Goal: Information Seeking & Learning: Learn about a topic

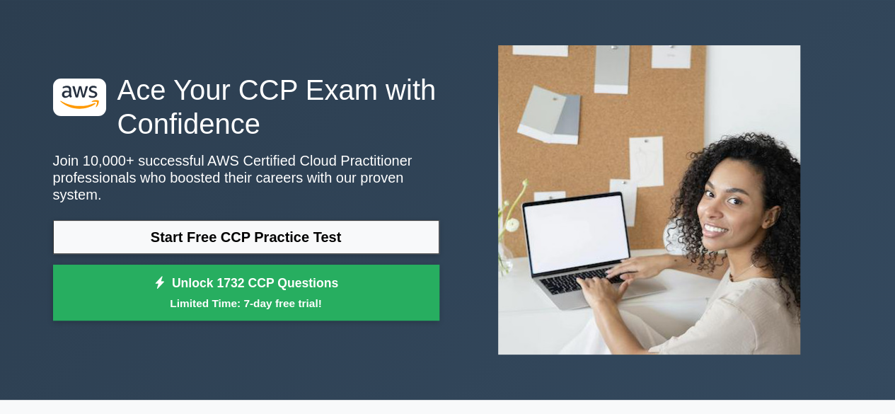
scroll to position [71, 0]
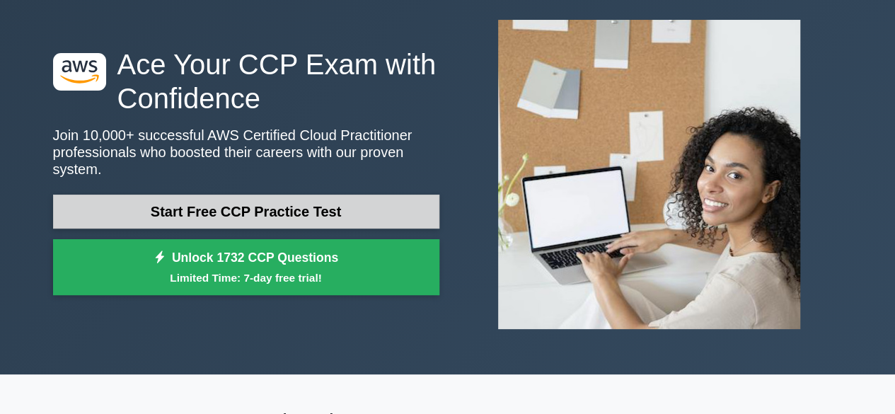
click at [296, 219] on link "Start Free CCP Practice Test" at bounding box center [246, 211] width 386 height 34
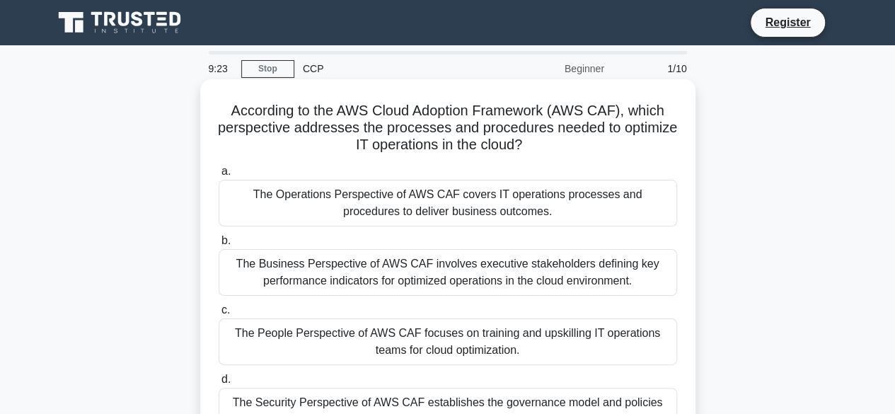
scroll to position [71, 0]
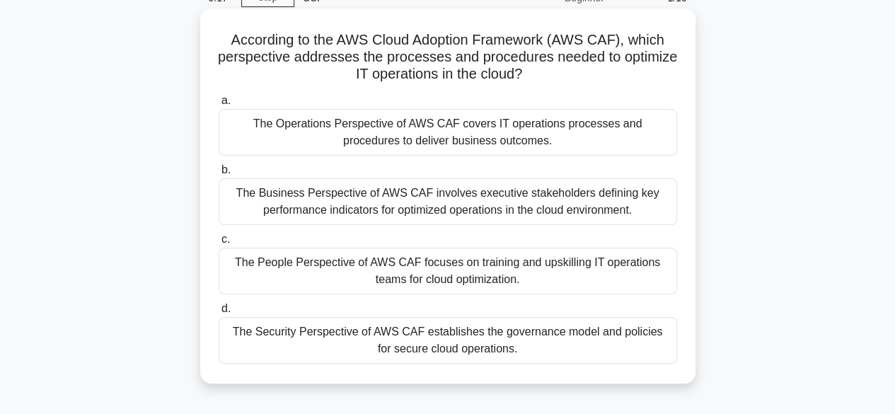
click at [400, 125] on div "The Operations Perspective of AWS CAF covers IT operations processes and proced…" at bounding box center [448, 132] width 458 height 47
click at [219, 105] on input "a. The Operations Perspective of AWS CAF covers IT operations processes and pro…" at bounding box center [219, 100] width 0 height 9
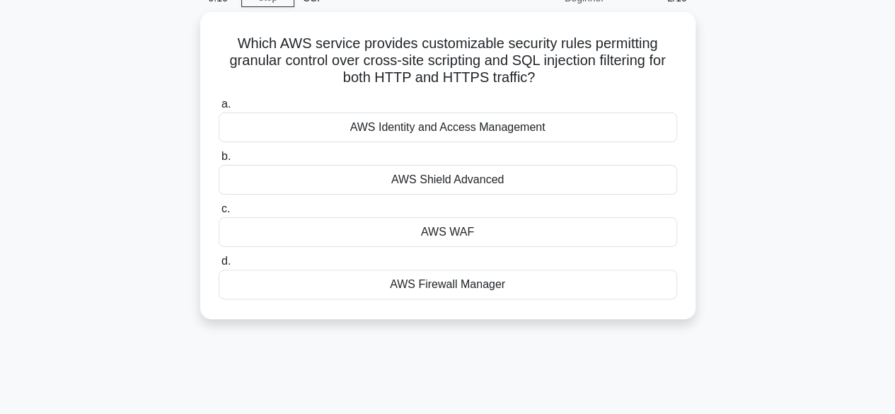
scroll to position [0, 0]
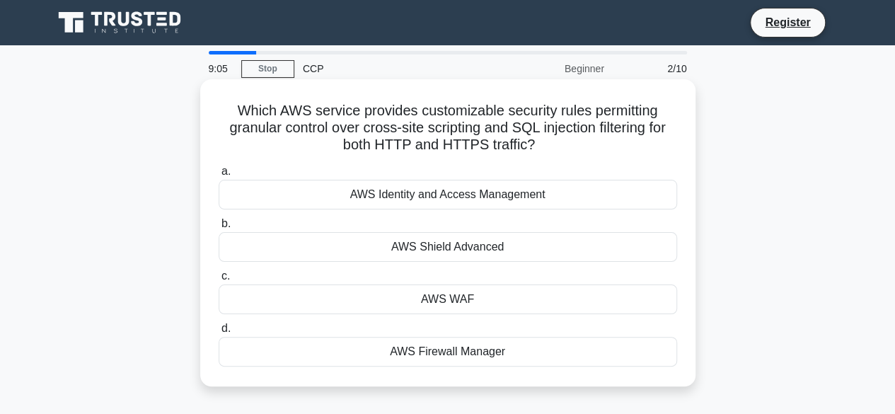
click at [450, 304] on div "AWS WAF" at bounding box center [448, 299] width 458 height 30
click at [219, 281] on input "c. AWS WAF" at bounding box center [219, 276] width 0 height 9
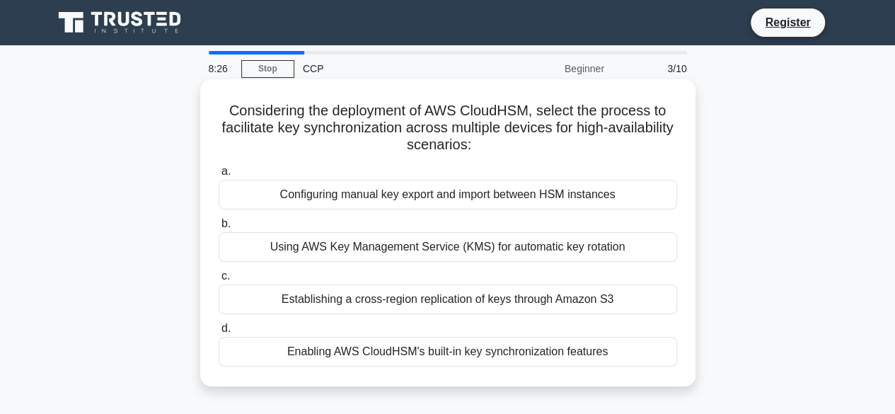
click at [497, 250] on div "Using AWS Key Management Service (KMS) for automatic key rotation" at bounding box center [448, 247] width 458 height 30
click at [219, 228] on input "b. Using AWS Key Management Service (KMS) for automatic key rotation" at bounding box center [219, 223] width 0 height 9
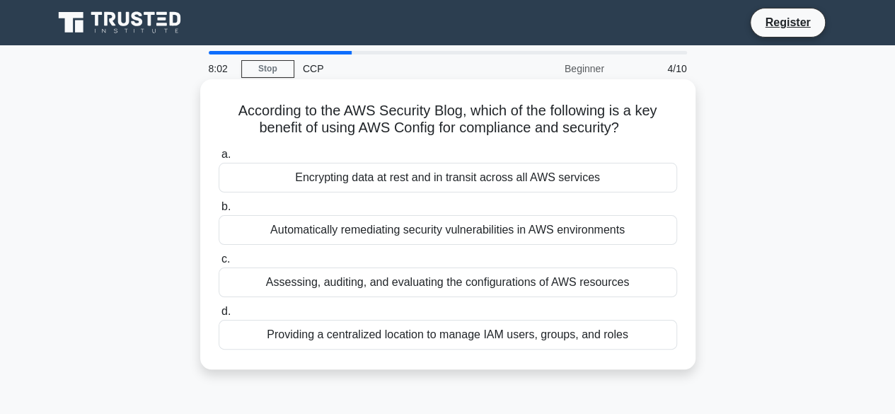
click at [400, 280] on div "Assessing, auditing, and evaluating the configurations of AWS resources" at bounding box center [448, 282] width 458 height 30
click at [219, 264] on input "c. Assessing, auditing, and evaluating the configurations of AWS resources" at bounding box center [219, 259] width 0 height 9
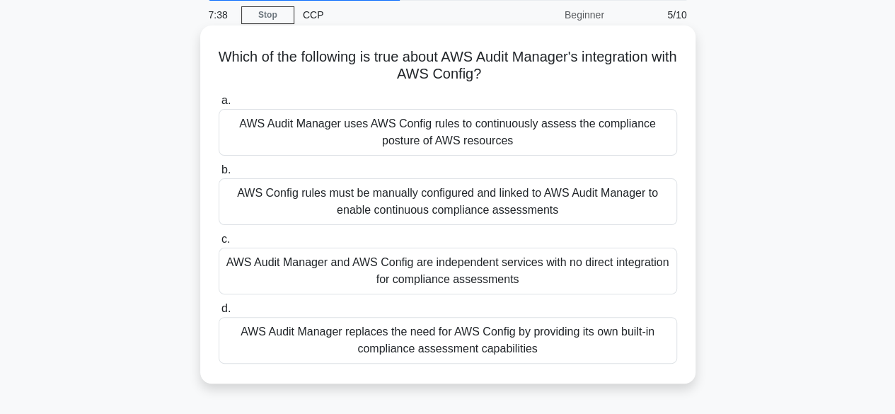
scroll to position [71, 0]
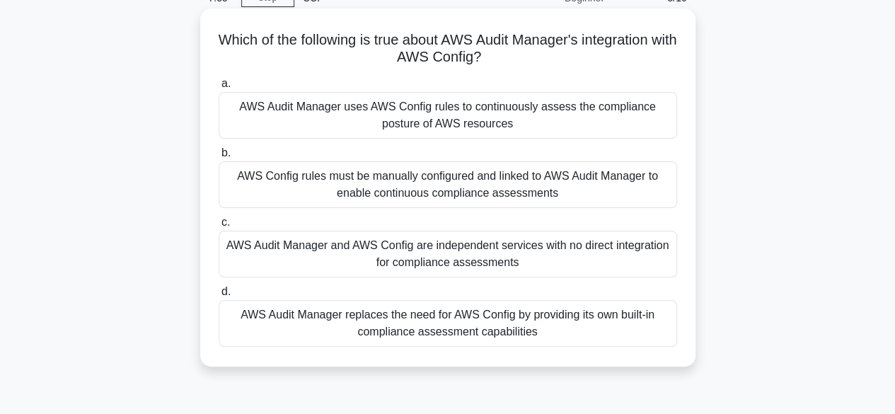
click at [478, 117] on div "AWS Audit Manager uses AWS Config rules to continuously assess the compliance p…" at bounding box center [448, 115] width 458 height 47
click at [219, 88] on input "a. AWS Audit Manager uses AWS Config rules to continuously assess the complianc…" at bounding box center [219, 83] width 0 height 9
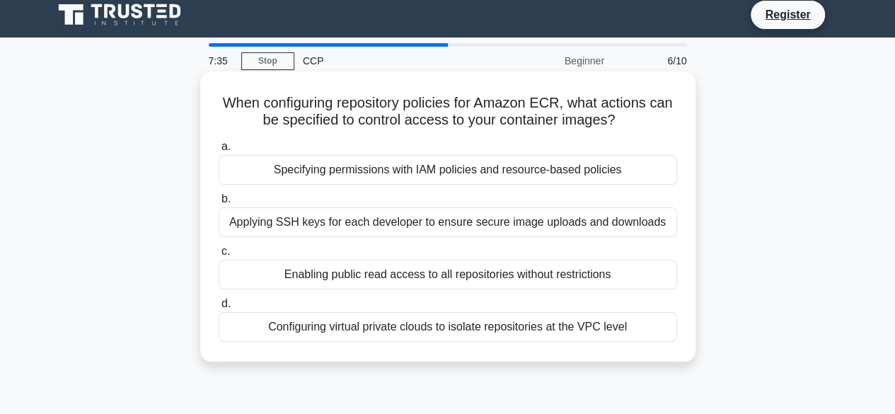
scroll to position [0, 0]
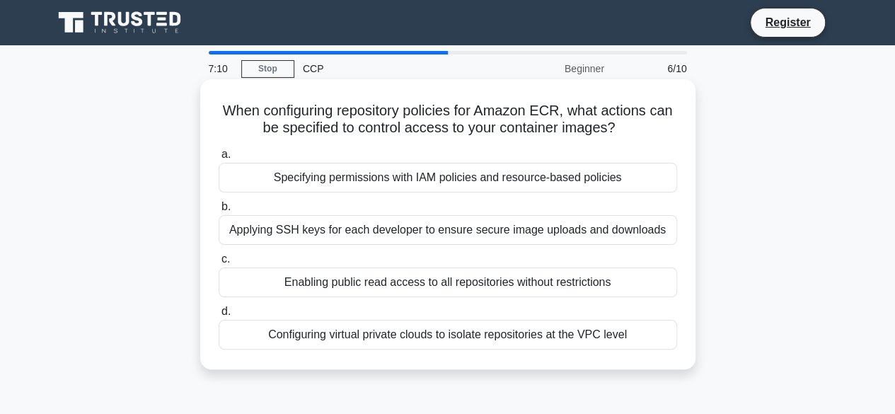
click at [465, 187] on div "Specifying permissions with IAM policies and resource-based policies" at bounding box center [448, 178] width 458 height 30
click at [219, 159] on input "a. Specifying permissions with IAM policies and resource-based policies" at bounding box center [219, 154] width 0 height 9
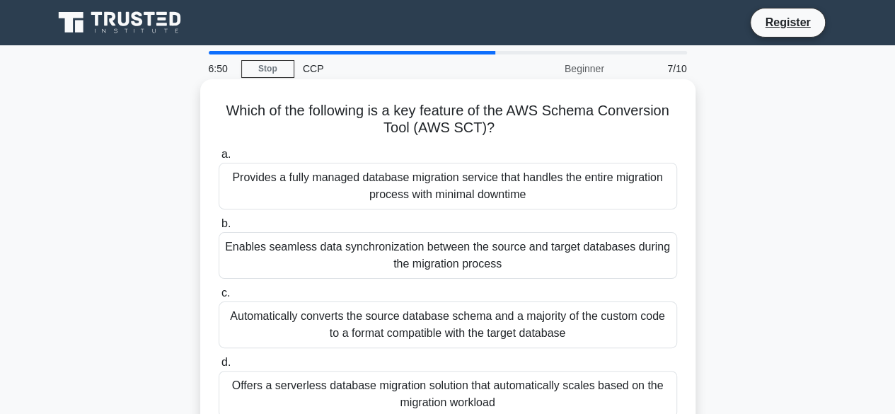
click at [579, 322] on div "Automatically converts the source database schema and a majority of the custom …" at bounding box center [448, 324] width 458 height 47
click at [219, 298] on input "c. Automatically converts the source database schema and a majority of the cust…" at bounding box center [219, 293] width 0 height 9
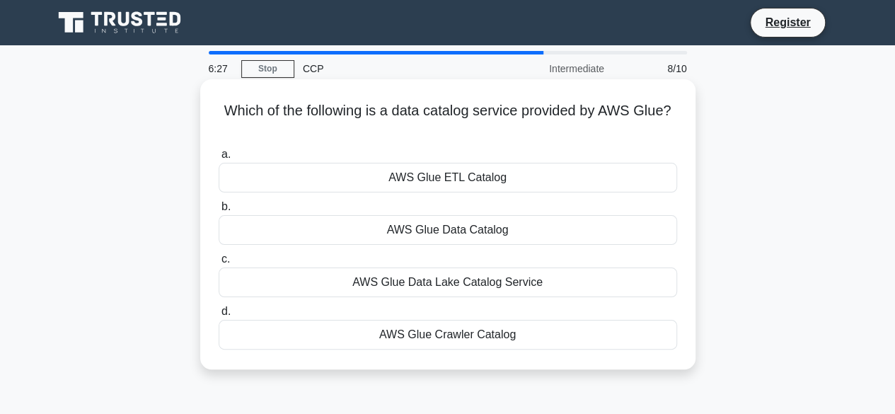
click at [470, 284] on div "AWS Glue Data Lake Catalog Service" at bounding box center [448, 282] width 458 height 30
click at [219, 264] on input "c. AWS Glue Data Lake Catalog Service" at bounding box center [219, 259] width 0 height 9
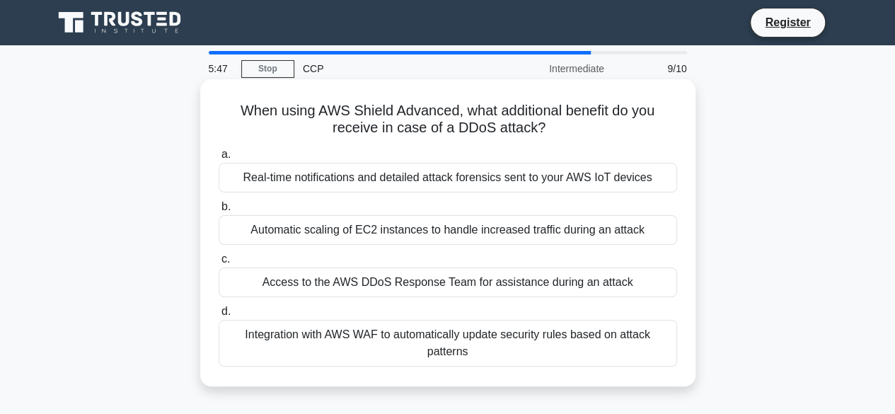
click at [390, 337] on div "Integration with AWS WAF to automatically update security rules based on attack…" at bounding box center [448, 343] width 458 height 47
click at [219, 316] on input "d. Integration with AWS WAF to automatically update security rules based on att…" at bounding box center [219, 311] width 0 height 9
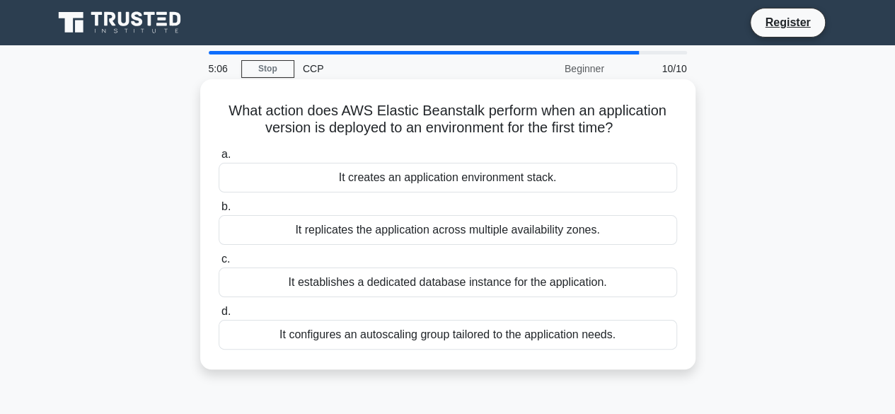
click at [522, 337] on div "It configures an autoscaling group tailored to the application needs." at bounding box center [448, 335] width 458 height 30
click at [219, 316] on input "d. It configures an autoscaling group tailored to the application needs." at bounding box center [219, 311] width 0 height 9
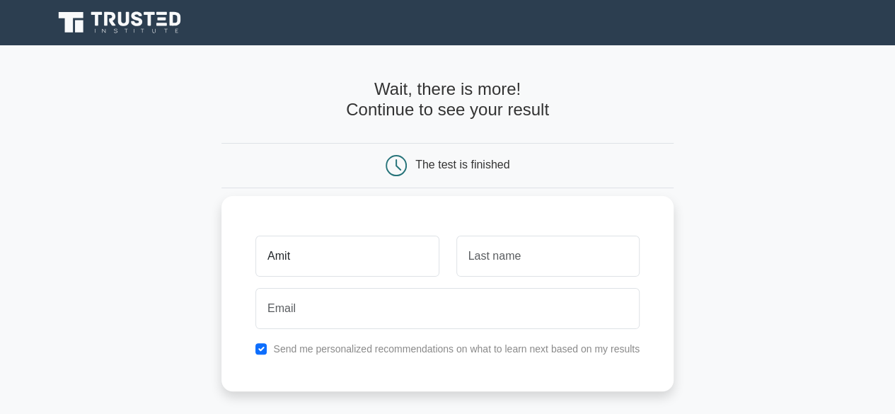
type input "Amit"
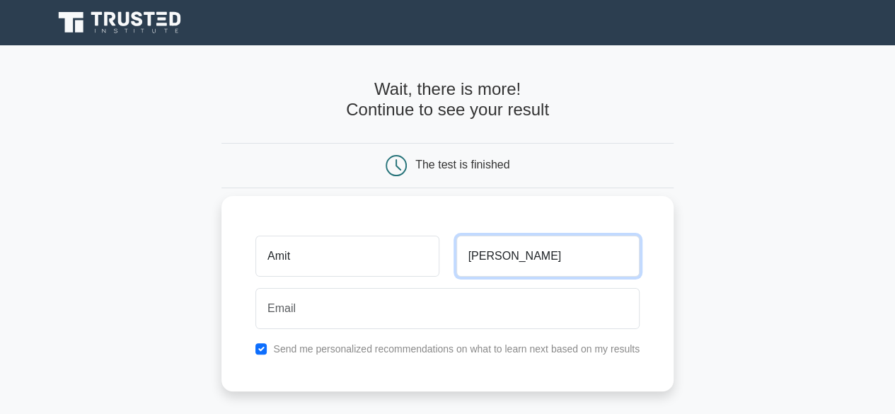
type input "Kumar"
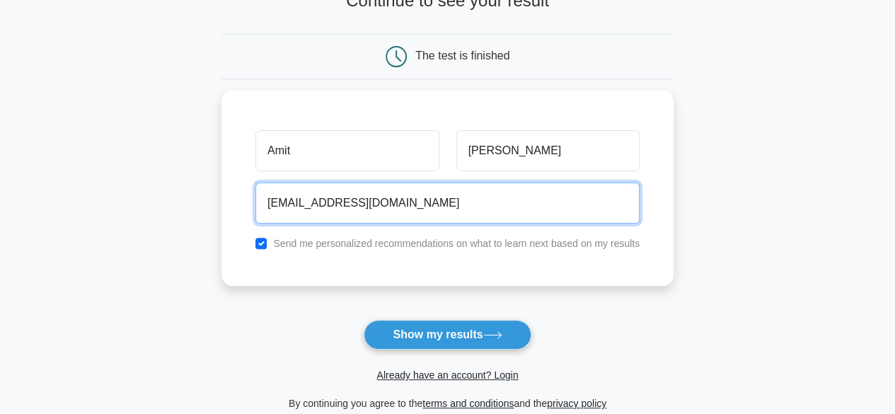
scroll to position [212, 0]
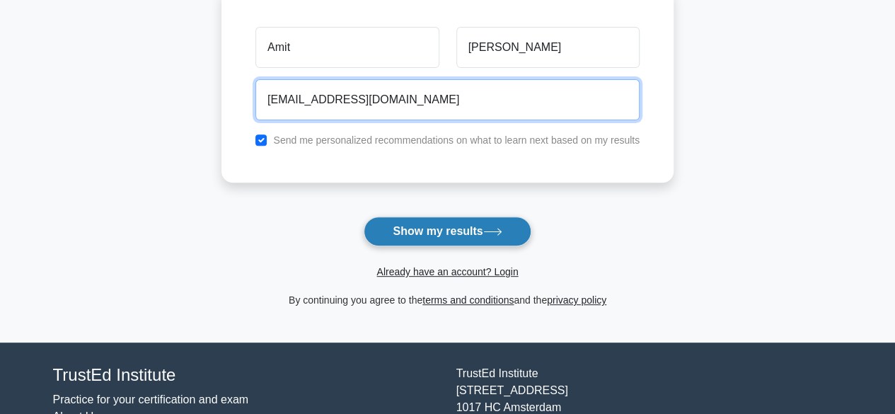
type input "amit270290@gmail.com"
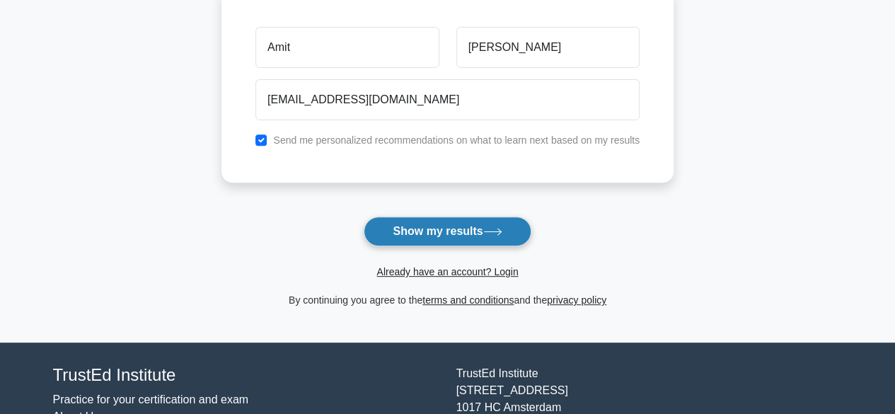
click at [460, 230] on button "Show my results" at bounding box center [447, 231] width 167 height 30
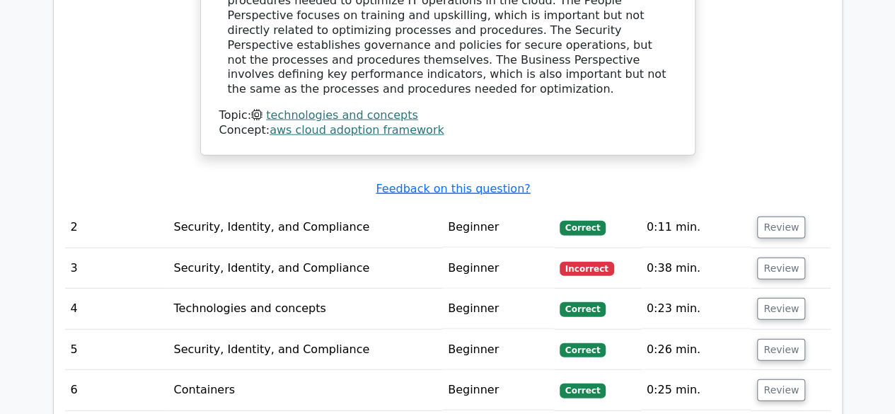
scroll to position [1627, 0]
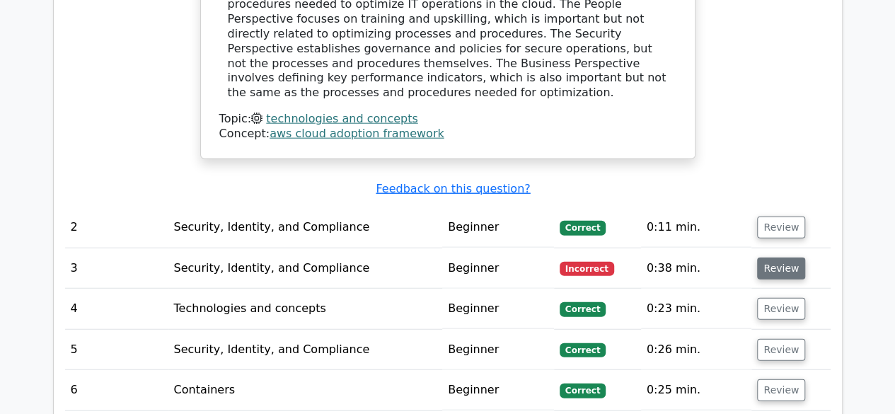
click at [775, 257] on button "Review" at bounding box center [781, 268] width 48 height 22
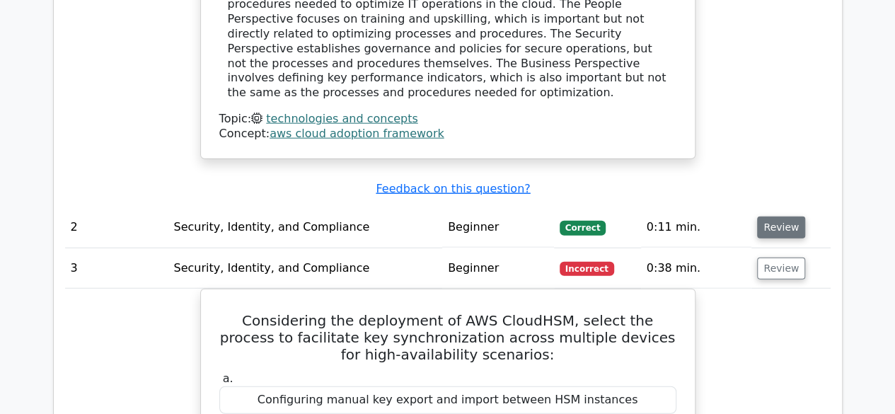
click at [786, 216] on button "Review" at bounding box center [781, 227] width 48 height 22
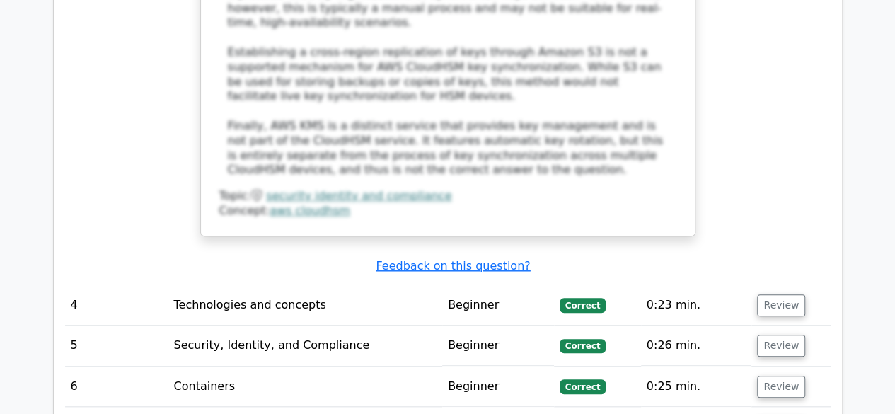
scroll to position [3253, 0]
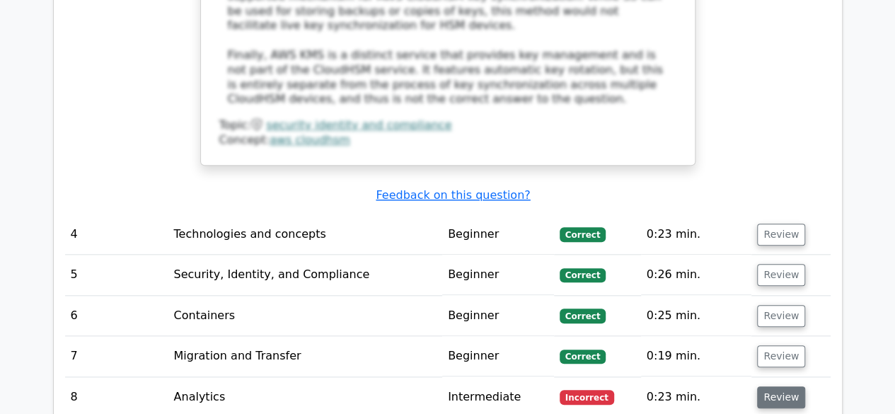
click at [763, 386] on button "Review" at bounding box center [781, 397] width 48 height 22
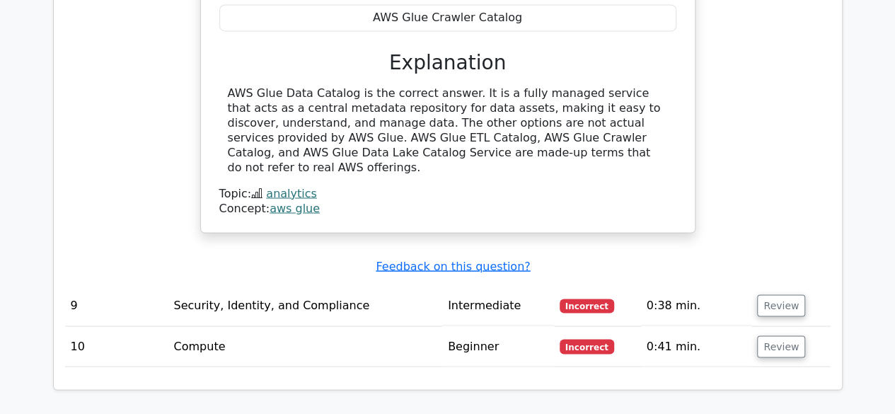
scroll to position [3890, 0]
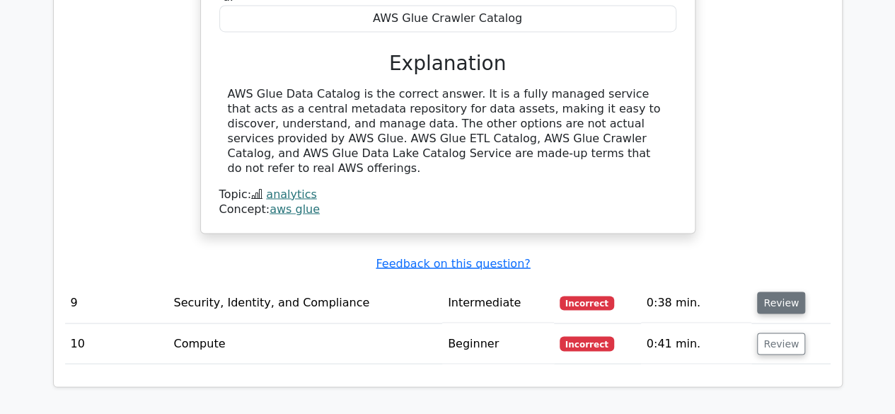
click at [772, 291] on button "Review" at bounding box center [781, 302] width 48 height 22
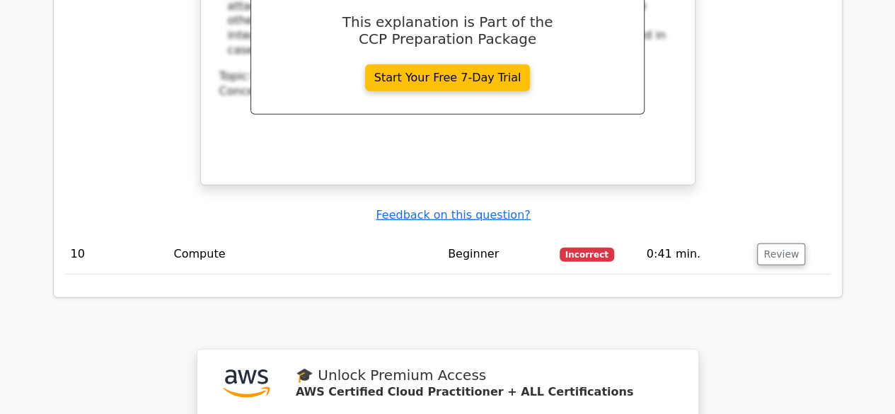
scroll to position [4527, 0]
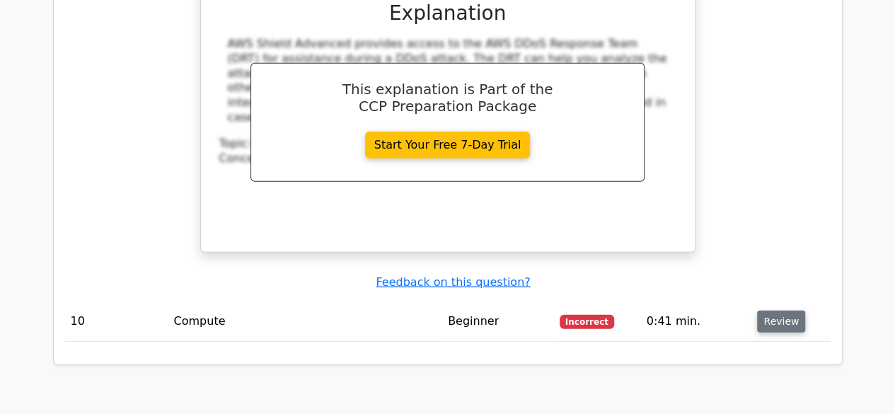
click at [789, 310] on button "Review" at bounding box center [781, 321] width 48 height 22
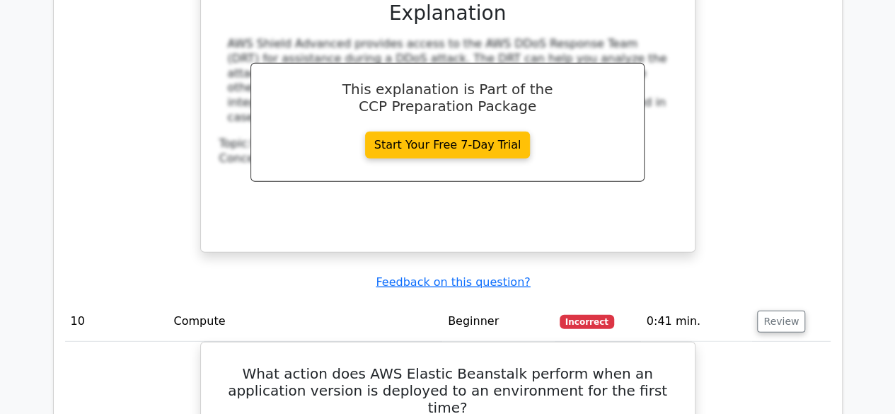
scroll to position [4668, 0]
